Goal: Task Accomplishment & Management: Manage account settings

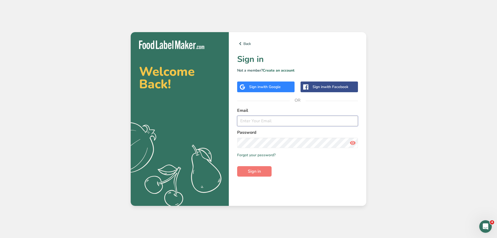
click at [277, 124] on input "email" at bounding box center [297, 121] width 121 height 10
type input "[EMAIL_ADDRESS][DOMAIN_NAME]"
click at [260, 165] on form "Email [EMAIL_ADDRESS][DOMAIN_NAME] Password Remember me Forgot your password? S…" at bounding box center [297, 141] width 121 height 69
click at [258, 172] on span "Sign in" at bounding box center [254, 171] width 13 height 6
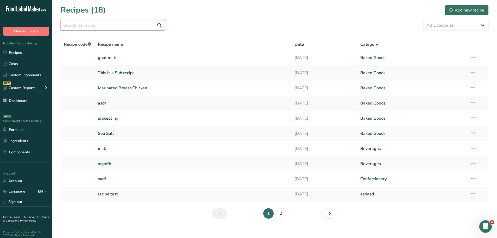
click at [117, 26] on input "text" at bounding box center [113, 25] width 104 height 10
click at [170, 34] on section "Recipes (18) Add new recipe All Categories asdasd Baked Goods [GEOGRAPHIC_DATA]…" at bounding box center [274, 113] width 445 height 227
